Goal: Transaction & Acquisition: Purchase product/service

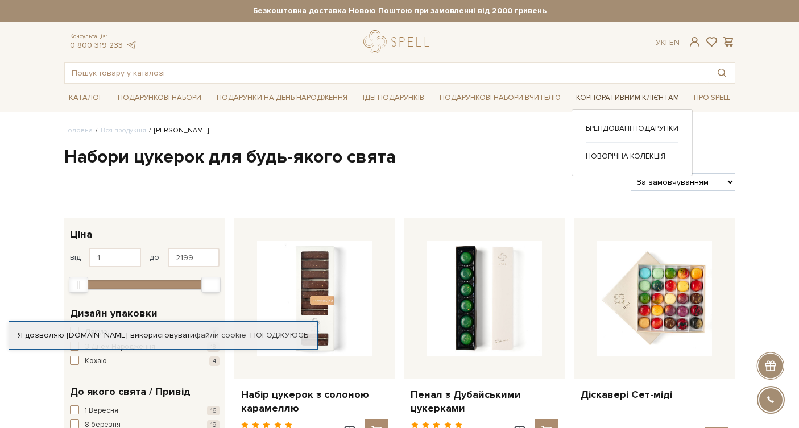
click at [604, 98] on link "Корпоративним клієнтам" at bounding box center [628, 98] width 112 height 18
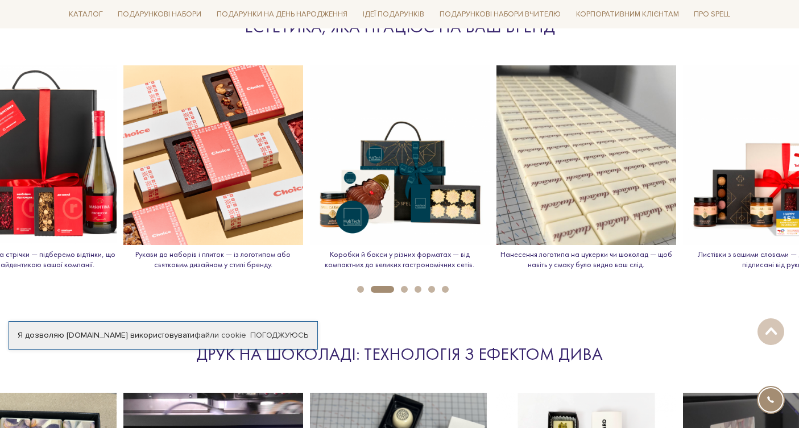
scroll to position [1326, 0]
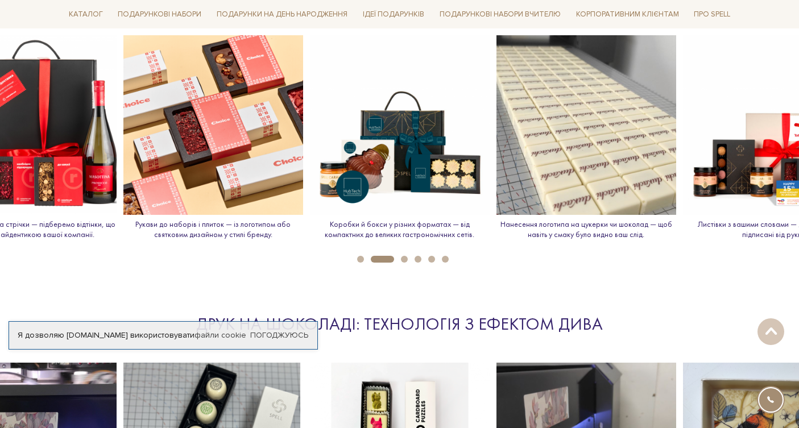
click at [406, 260] on button "3" at bounding box center [404, 259] width 7 height 7
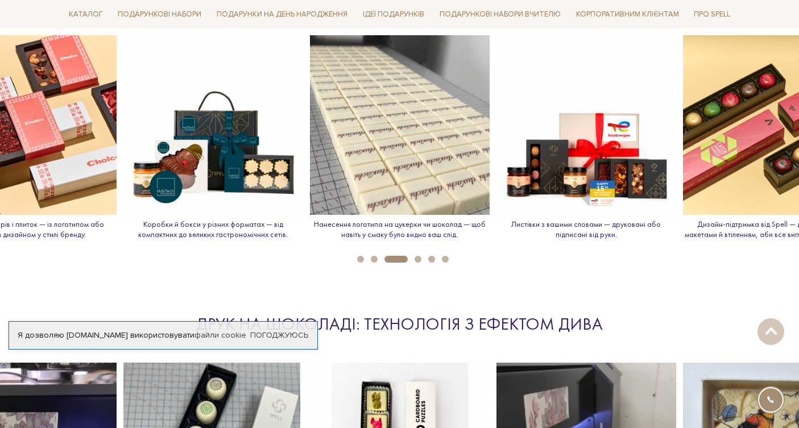
click at [417, 259] on button "4" at bounding box center [418, 259] width 7 height 7
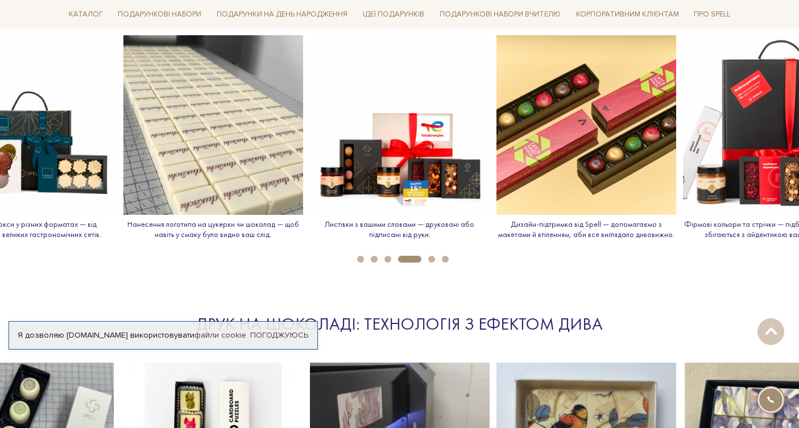
click at [425, 259] on li "5" at bounding box center [429, 259] width 14 height 7
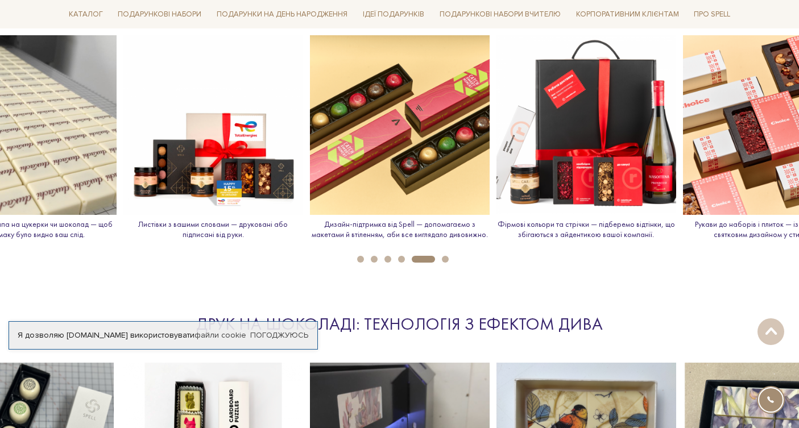
click at [448, 260] on button "6" at bounding box center [445, 259] width 7 height 7
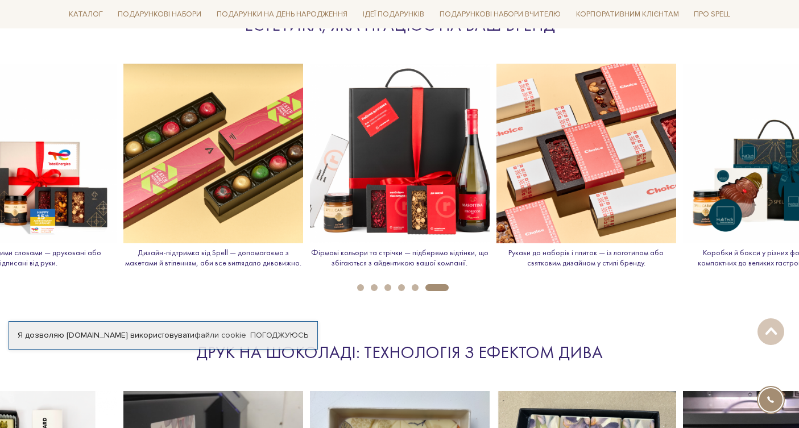
scroll to position [1298, 0]
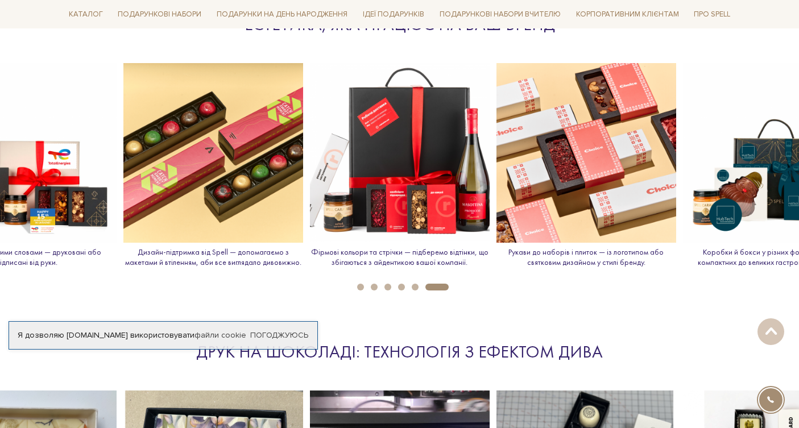
click at [570, 209] on img at bounding box center [587, 153] width 180 height 180
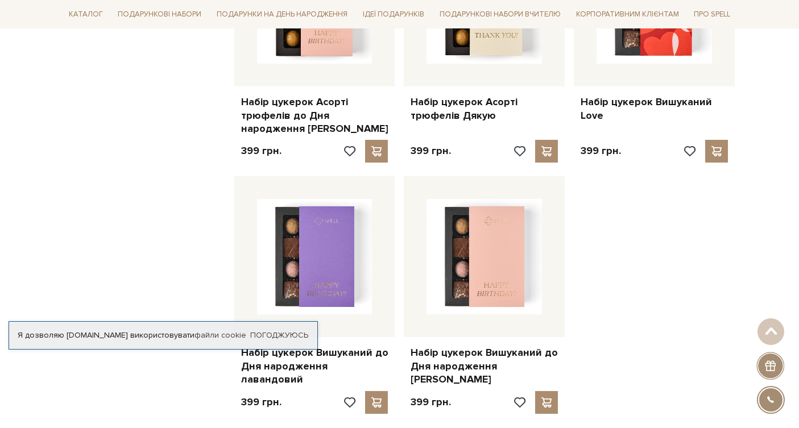
scroll to position [1161, 0]
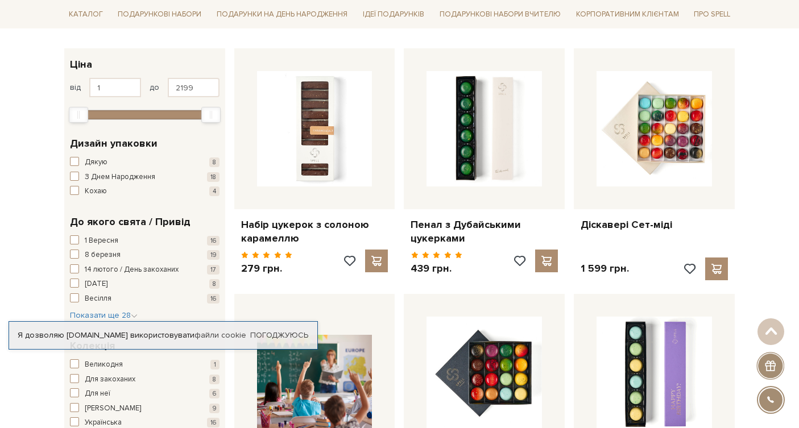
scroll to position [244, 0]
